Goal: Task Accomplishment & Management: Use online tool/utility

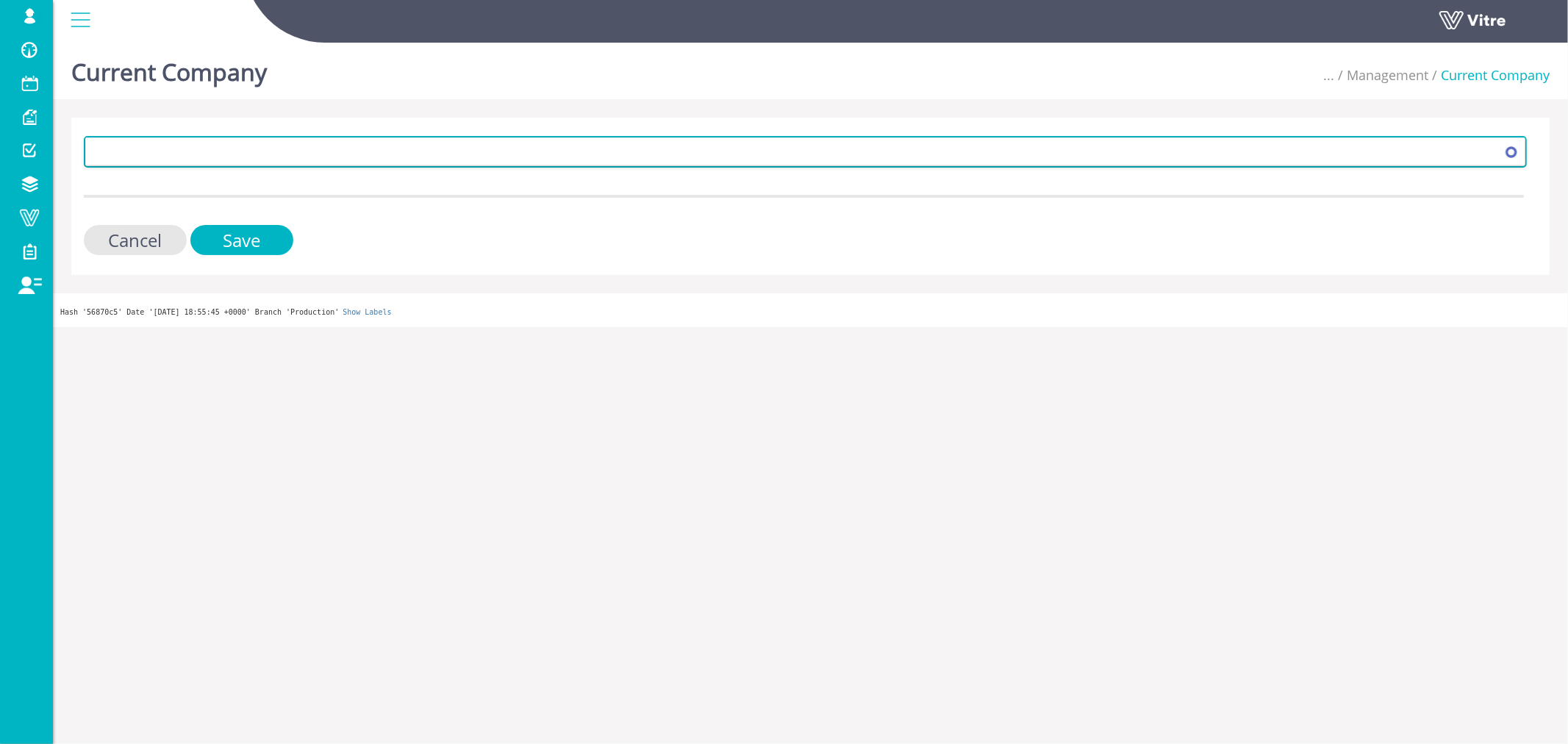
click at [162, 159] on span at bounding box center [792, 151] width 1413 height 26
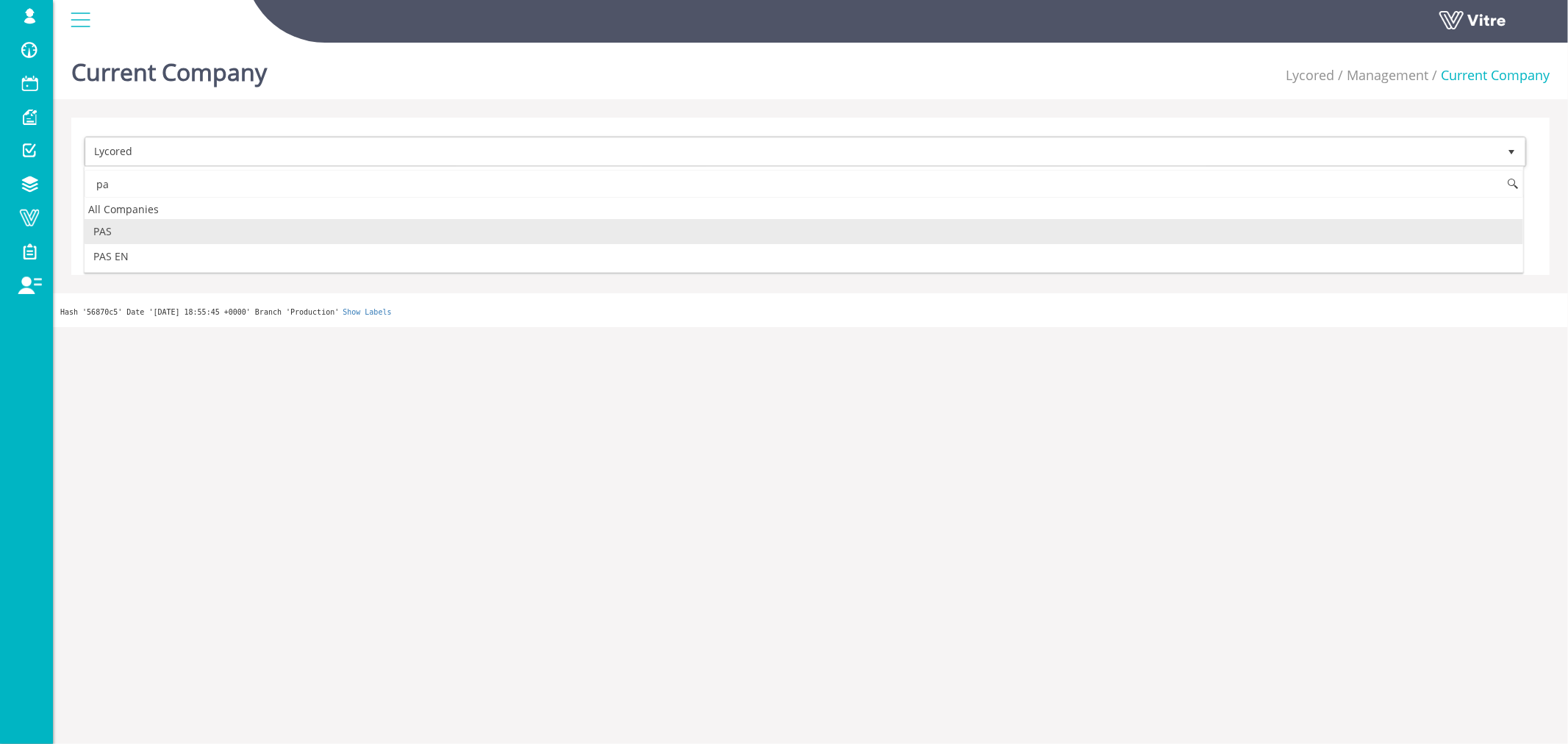
type input "p"
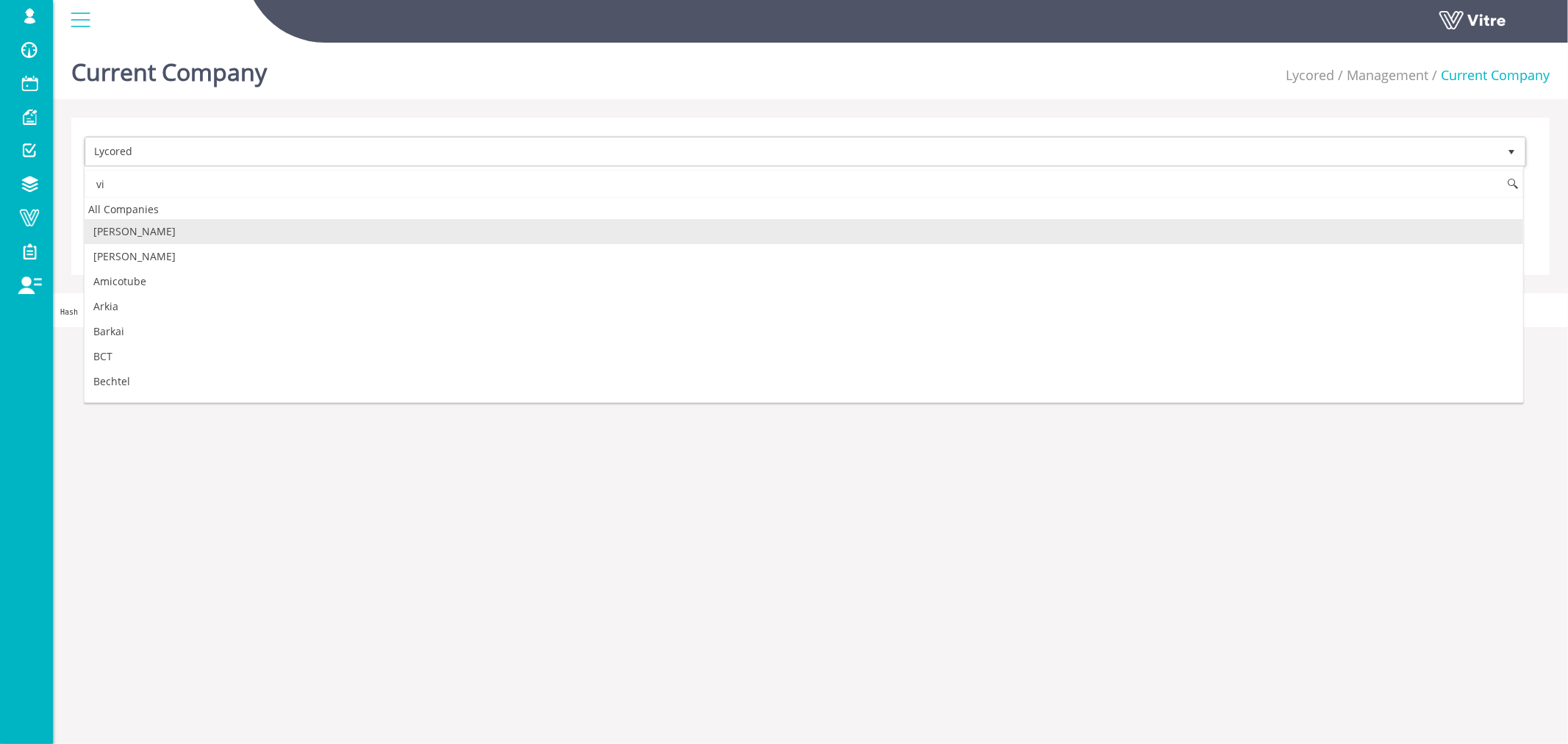
type input "v"
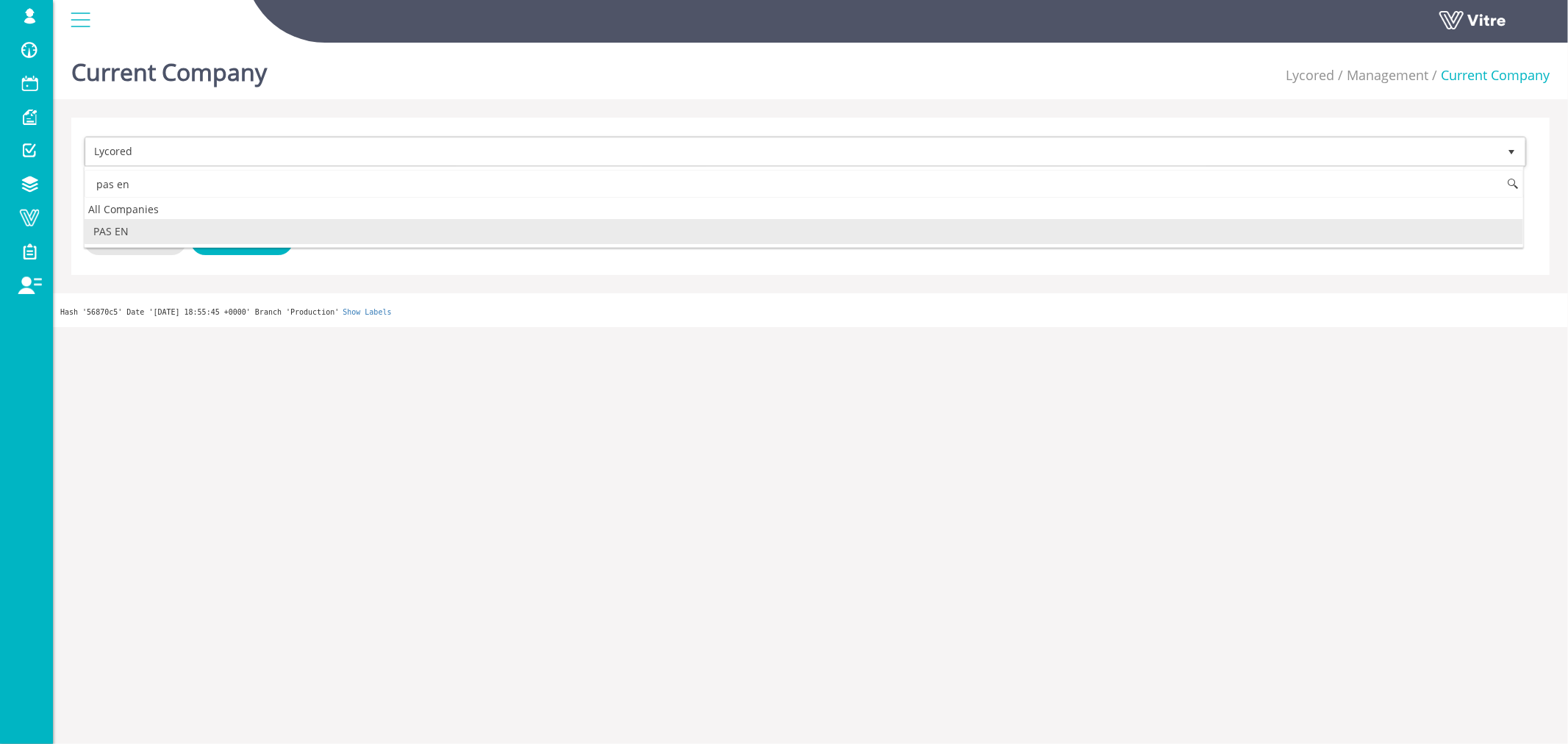
click at [173, 232] on li "PAS EN" at bounding box center [804, 231] width 1439 height 25
type input "pas en"
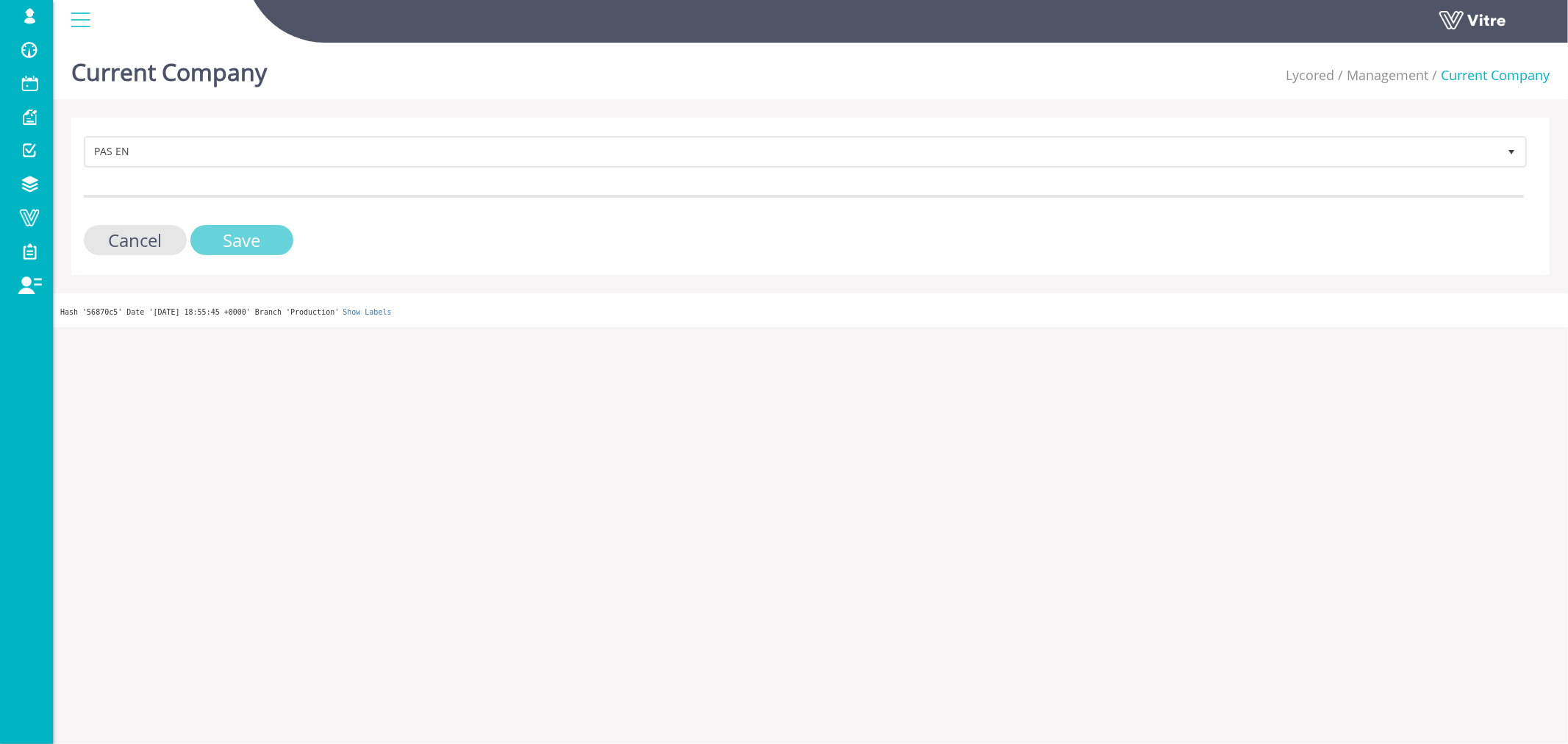
click at [223, 235] on input "Save" at bounding box center [242, 240] width 103 height 30
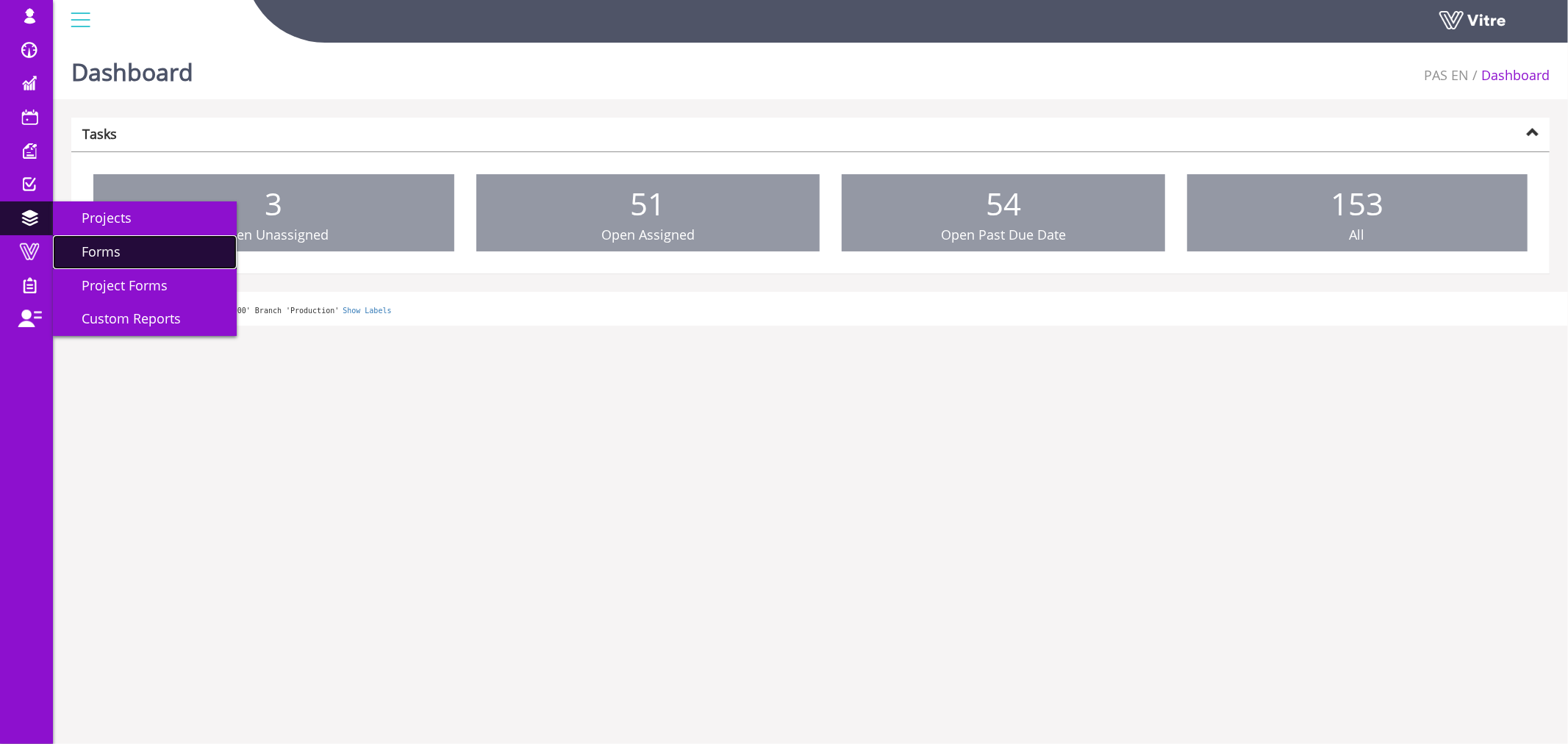
click at [101, 235] on link "Forms" at bounding box center [145, 252] width 184 height 34
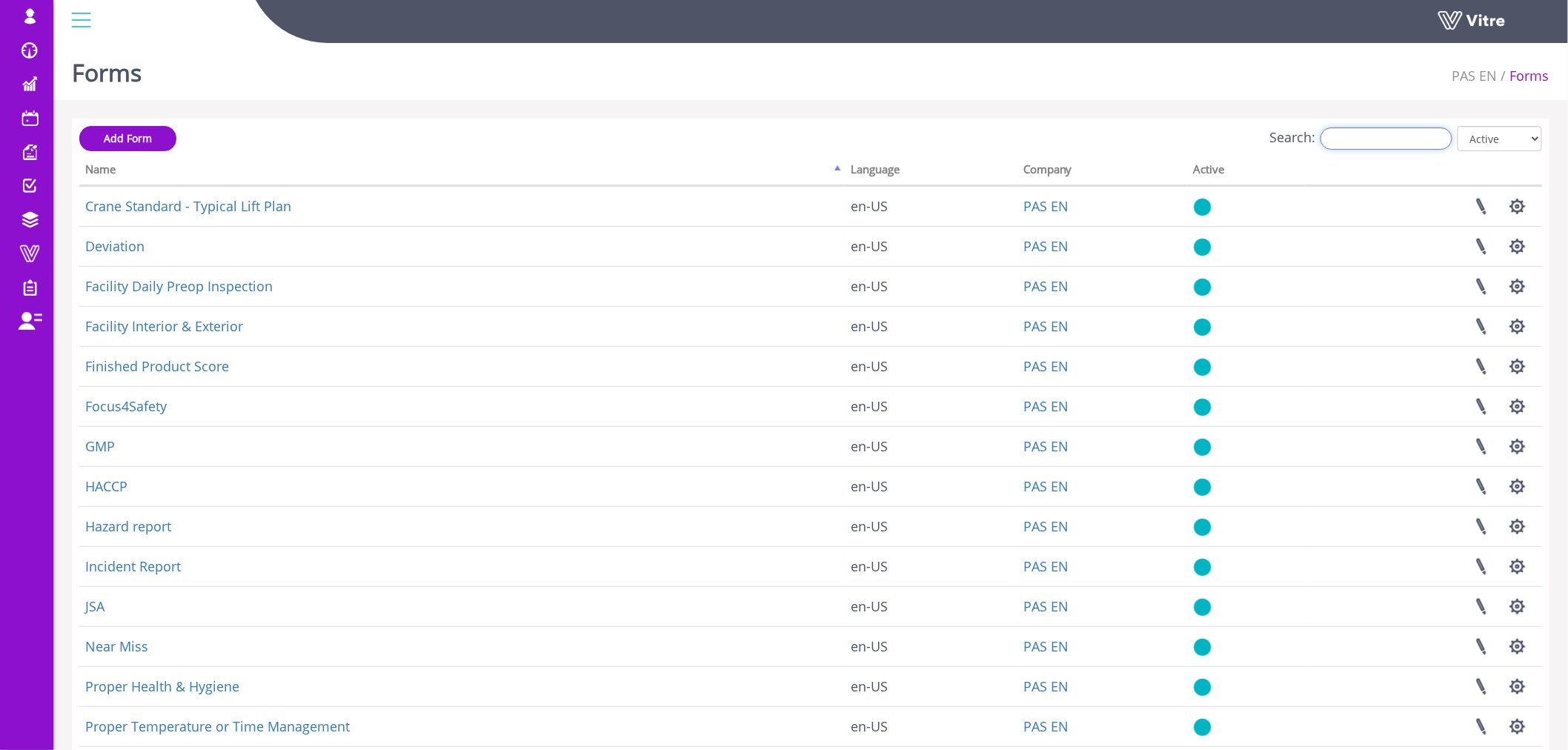
click at [1369, 132] on input "Search:" at bounding box center [1386, 139] width 132 height 23
paste input "SBO"
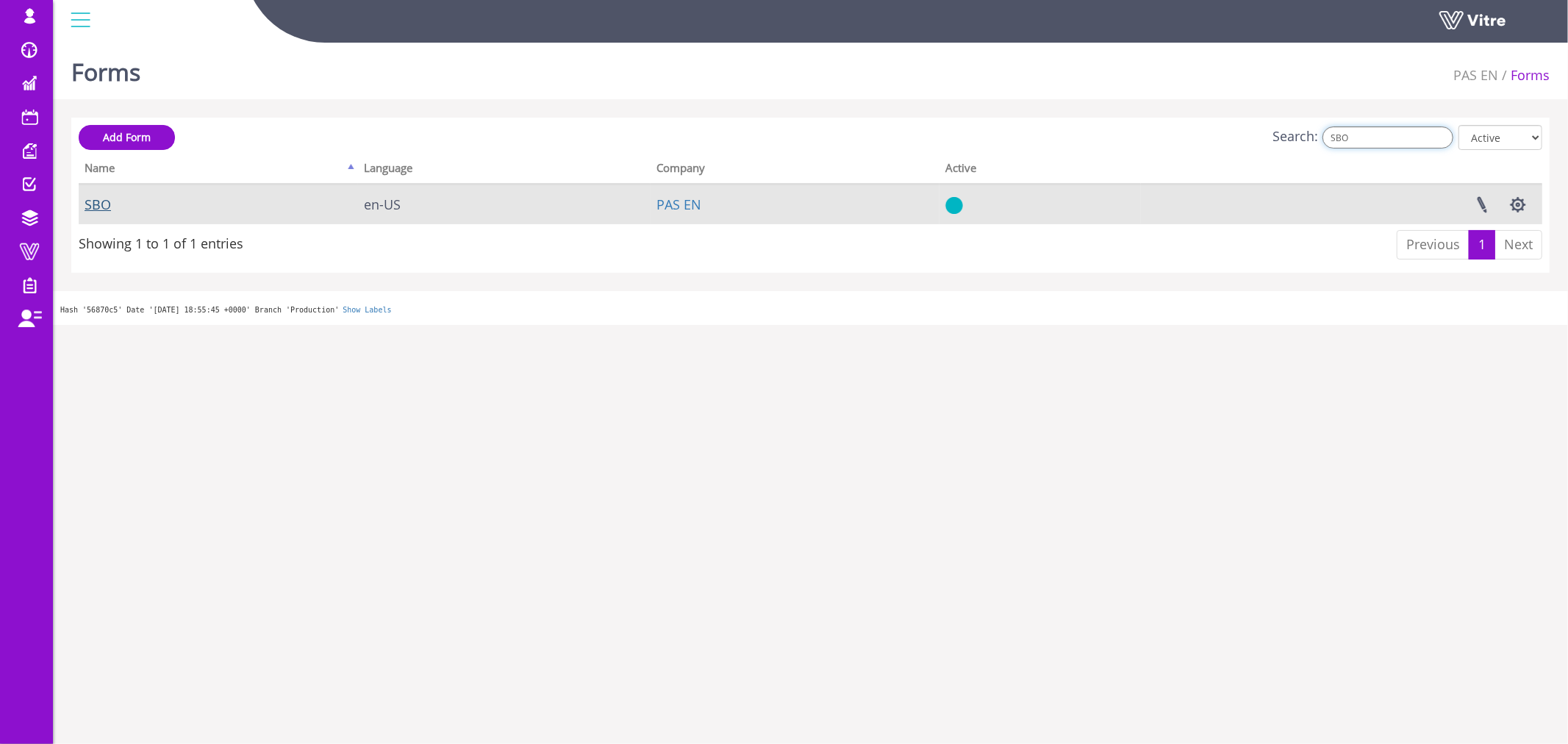
type input "SBO"
click at [103, 202] on link "SBO" at bounding box center [98, 204] width 26 height 18
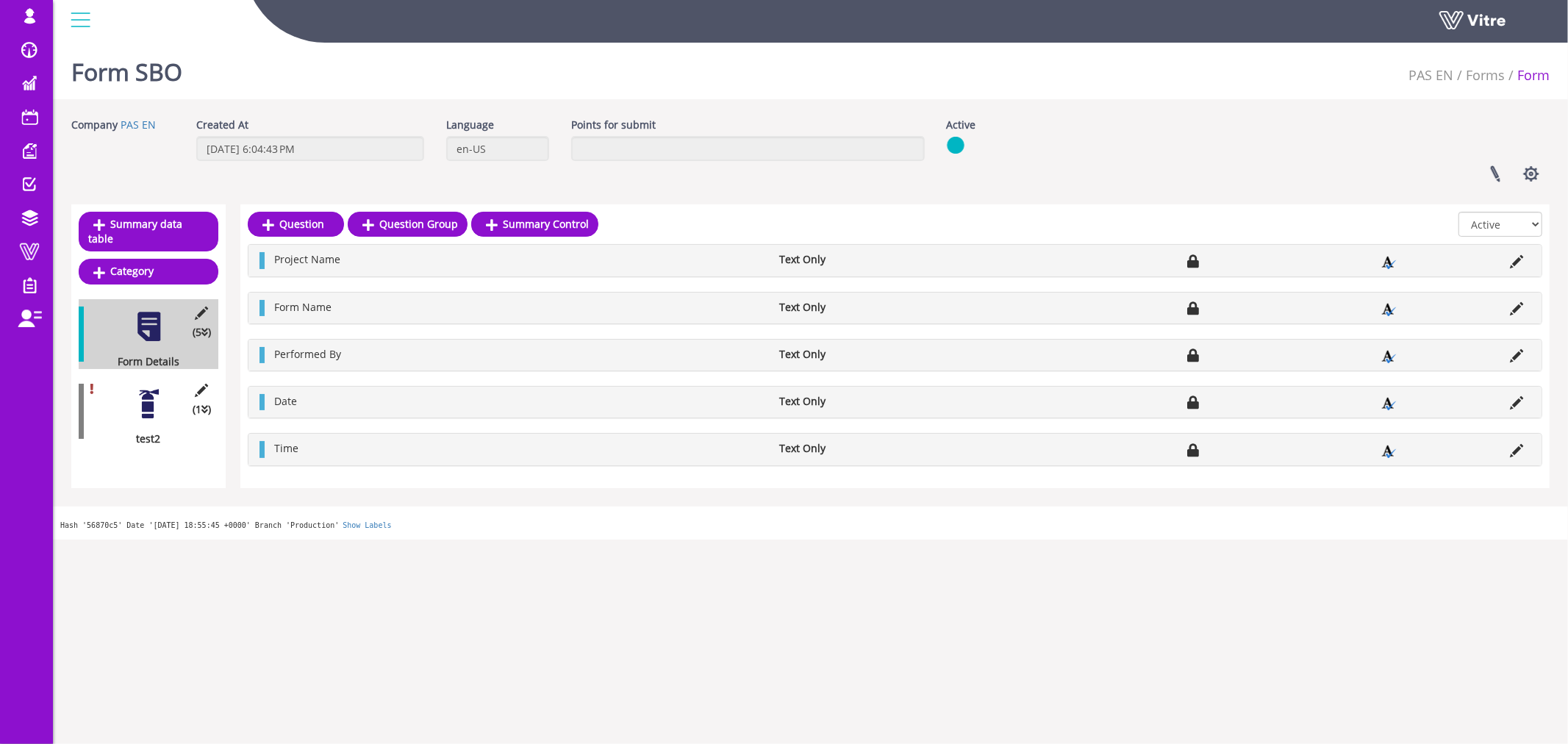
click at [151, 400] on div at bounding box center [148, 404] width 33 height 33
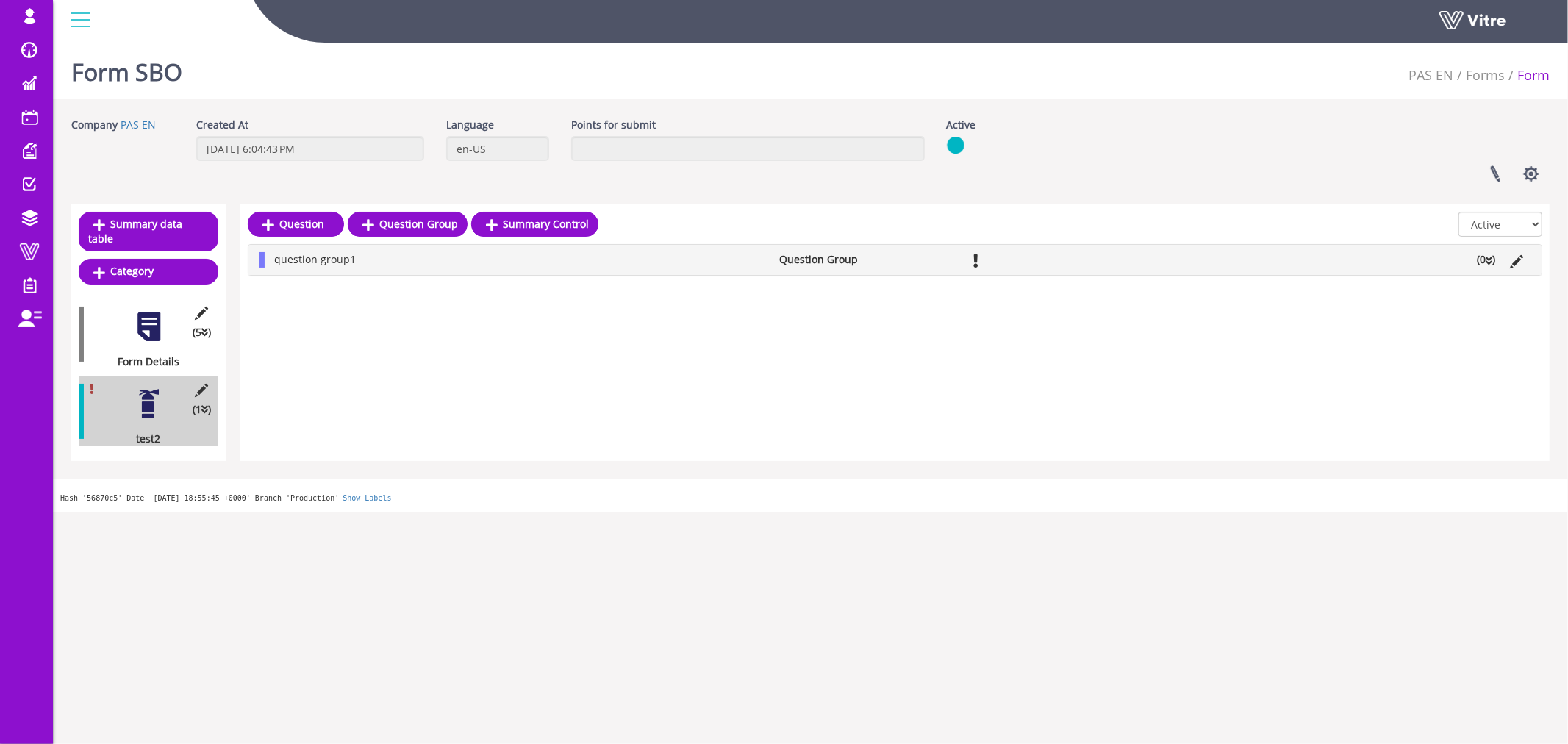
click at [1475, 260] on li "(0 )" at bounding box center [1486, 259] width 33 height 14
click at [149, 403] on div at bounding box center [148, 404] width 33 height 33
